Goal: Task Accomplishment & Management: Manage account settings

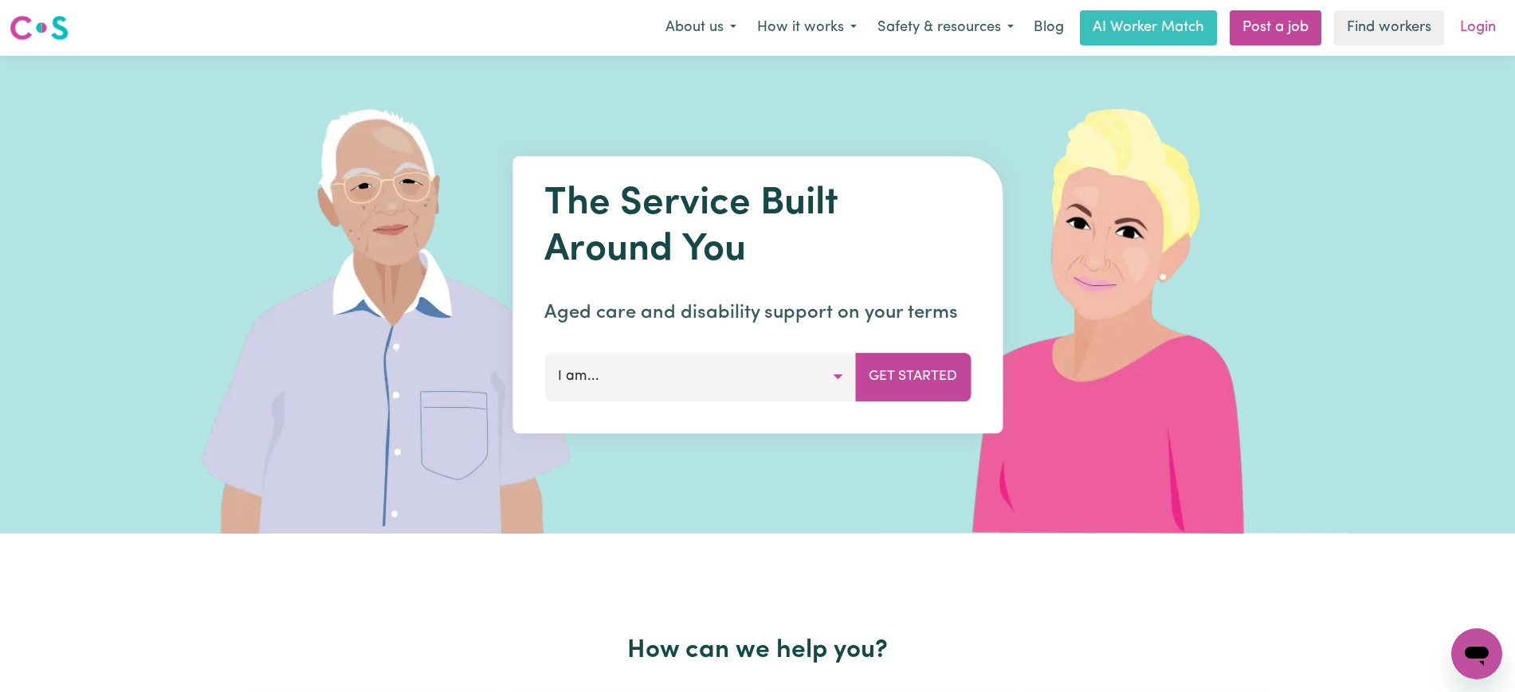
click at [1474, 30] on link "Login" at bounding box center [1477, 27] width 55 height 35
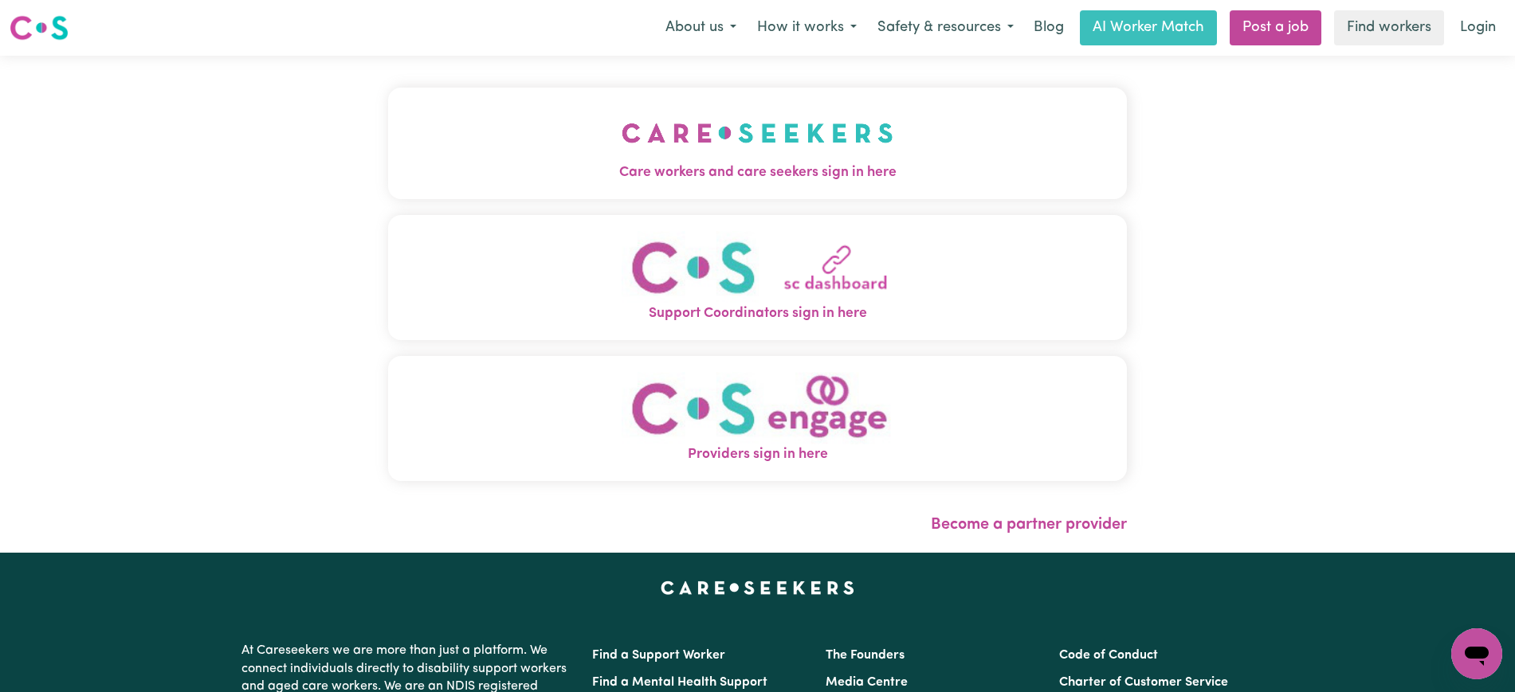
click at [742, 166] on span "Care workers and care seekers sign in here" at bounding box center [757, 173] width 739 height 21
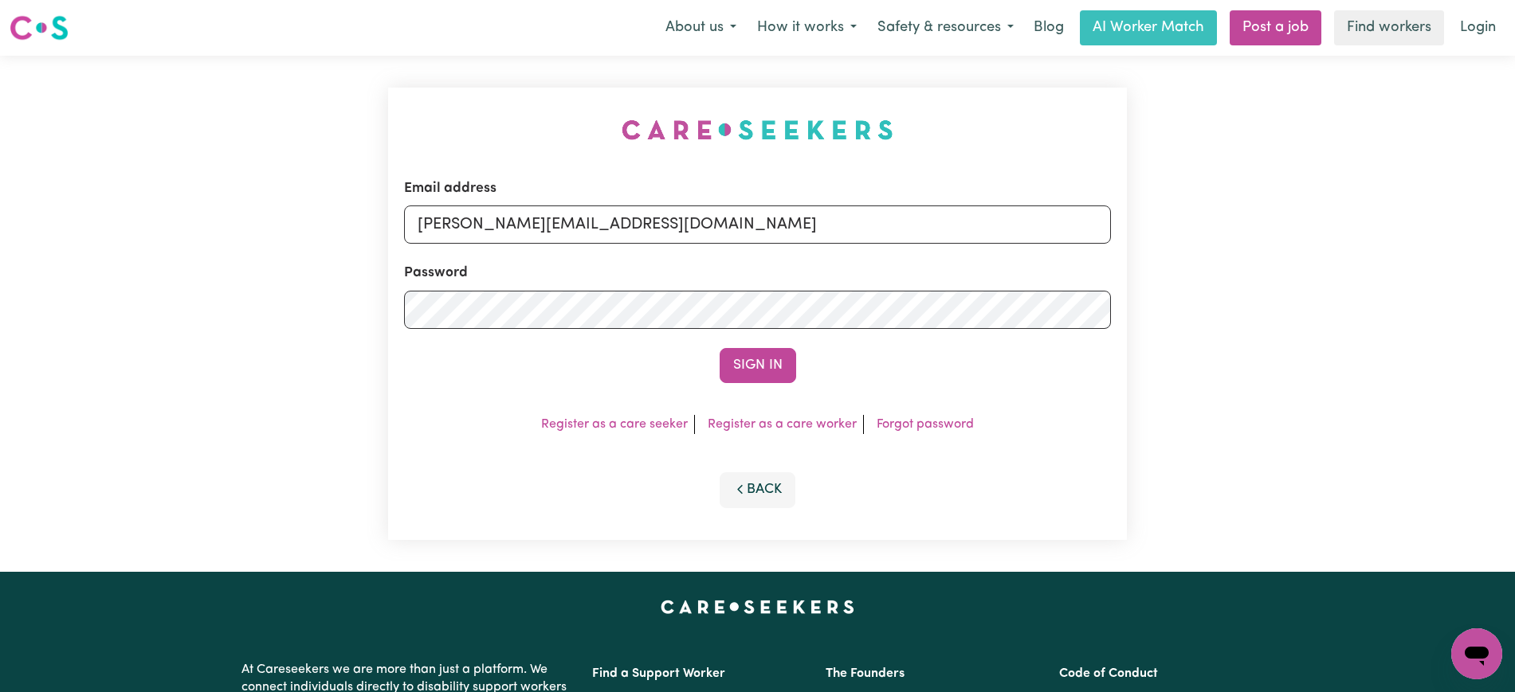
drag, startPoint x: 411, startPoint y: 88, endPoint x: 528, endPoint y: 107, distance: 118.7
click at [413, 88] on div "Email address yvonne@careseekers.com.au Password Sign In Register as a care see…" at bounding box center [757, 314] width 758 height 516
click at [698, 224] on input "yvonne@careseekers.com.au" at bounding box center [757, 225] width 707 height 38
drag, startPoint x: 516, startPoint y: 225, endPoint x: 1355, endPoint y: 263, distance: 839.9
click at [1355, 263] on div "Email address SUPERUSER~1047182563@qq.com Password Sign In Register as a care s…" at bounding box center [757, 314] width 1515 height 516
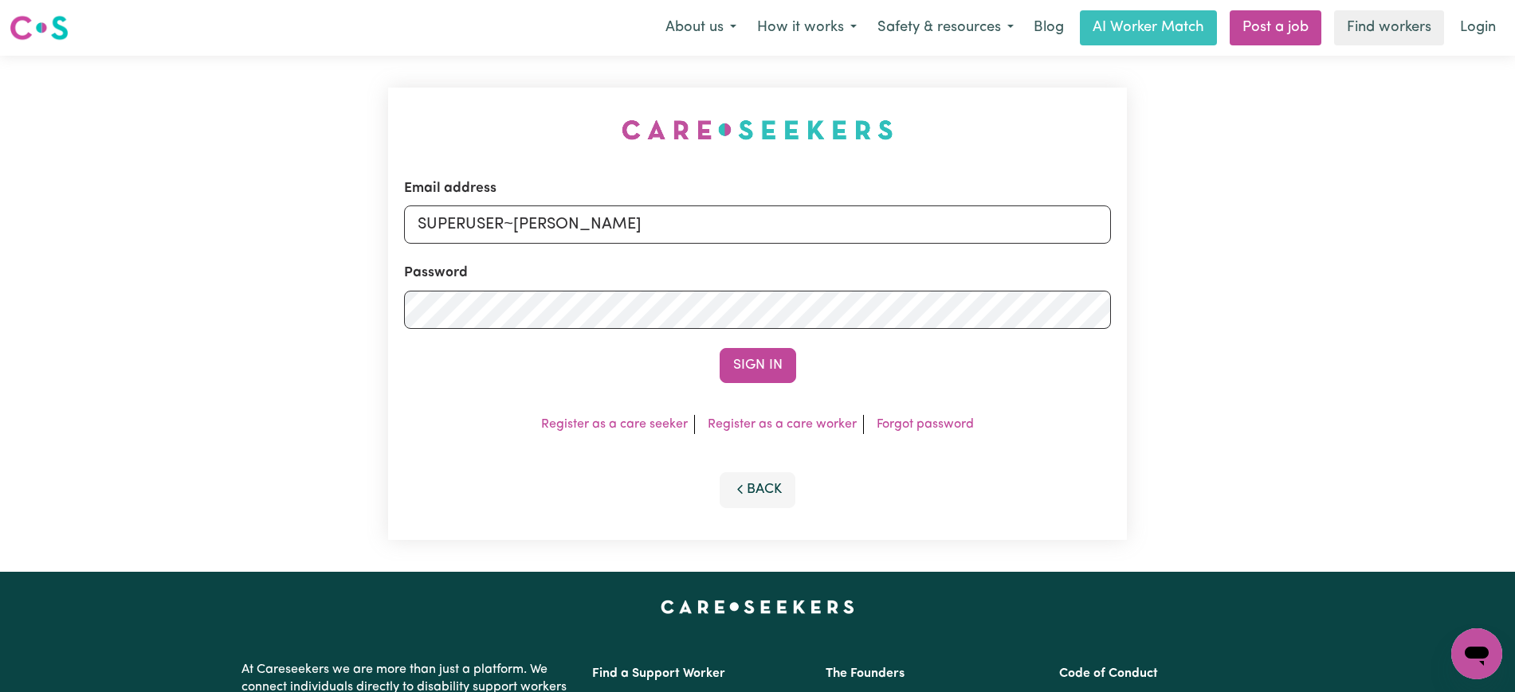
type input "superuser~WilliamAnthesYS@careseekers.com.au"
click at [719, 348] on button "Sign In" at bounding box center [757, 365] width 76 height 35
